Goal: Navigation & Orientation: Understand site structure

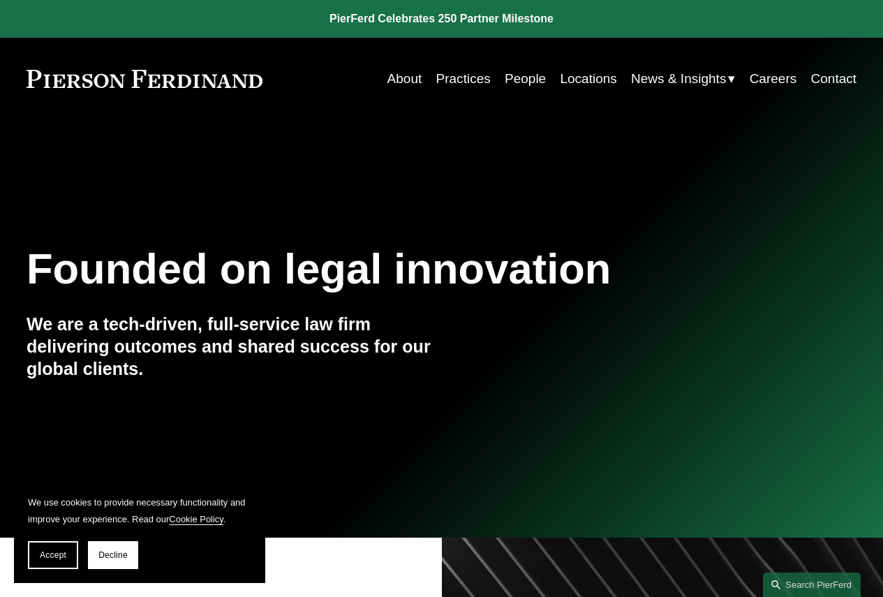
click at [409, 73] on link "About" at bounding box center [404, 79] width 35 height 27
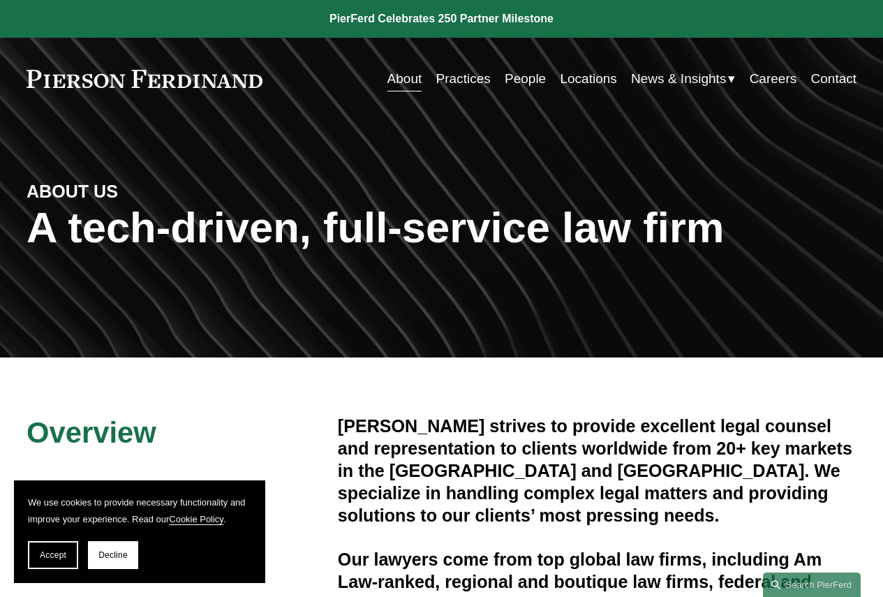
click at [573, 75] on link "Locations" at bounding box center [588, 79] width 57 height 27
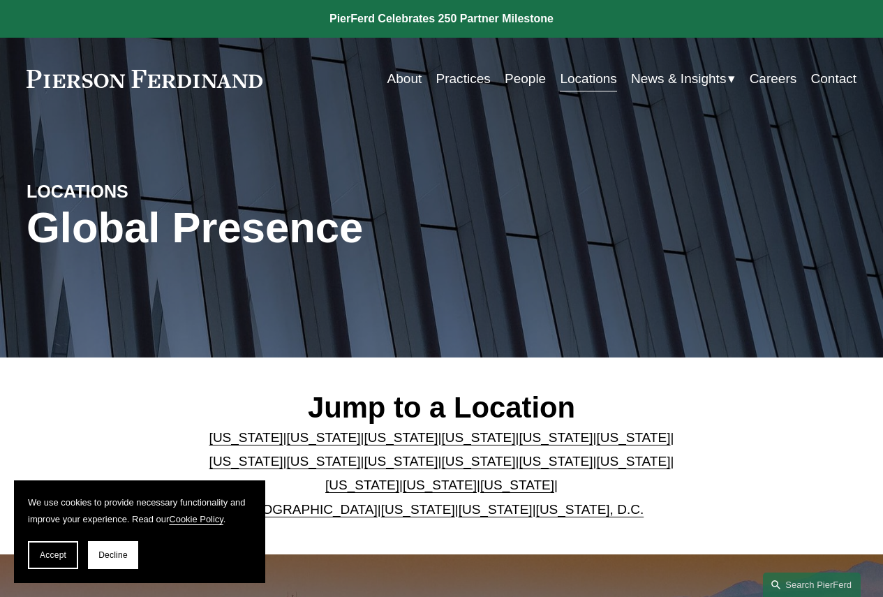
click at [496, 80] on nav "About Practices People Locations News & Insights News Insights Blogs Careers Co…" at bounding box center [621, 79] width 469 height 27
click at [454, 82] on link "Practices" at bounding box center [463, 79] width 54 height 27
